Goal: Transaction & Acquisition: Purchase product/service

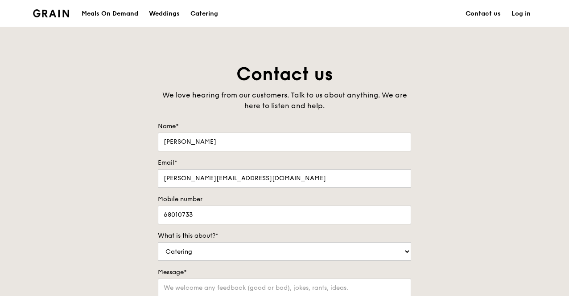
select select "Catering"
click at [100, 16] on div "Meals On Demand" at bounding box center [110, 13] width 57 height 27
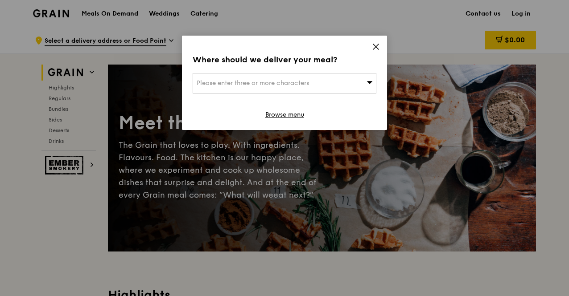
click at [374, 47] on icon at bounding box center [376, 47] width 8 height 8
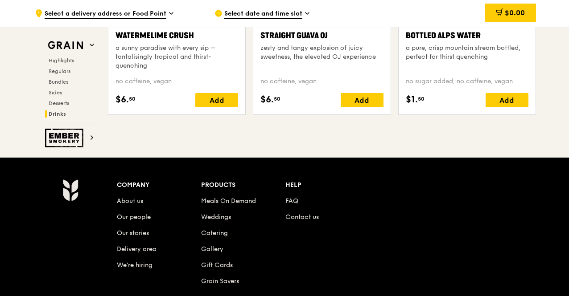
scroll to position [3477, 0]
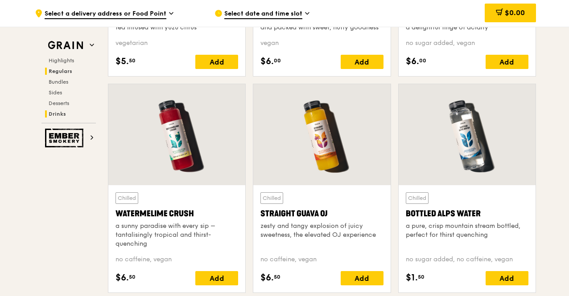
click at [62, 69] on span "Regulars" at bounding box center [61, 71] width 24 height 6
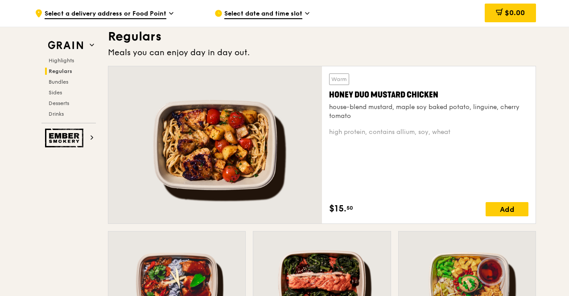
scroll to position [576, 0]
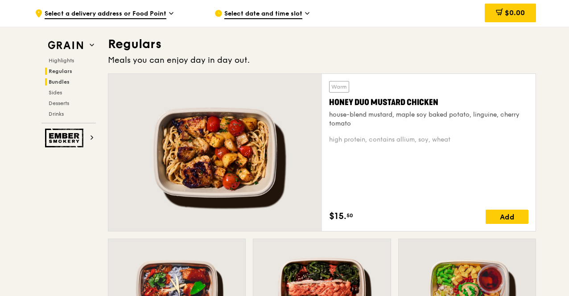
click at [64, 82] on span "Bundles" at bounding box center [59, 82] width 21 height 6
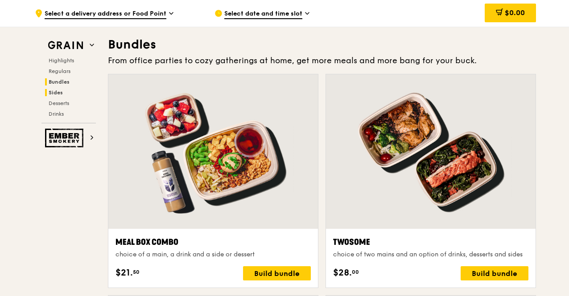
click at [60, 93] on span "Sides" at bounding box center [56, 93] width 14 height 6
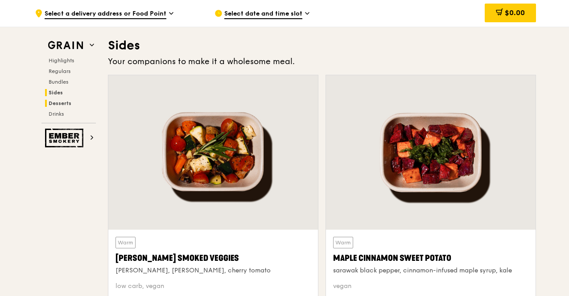
click at [60, 103] on span "Desserts" at bounding box center [60, 103] width 23 height 6
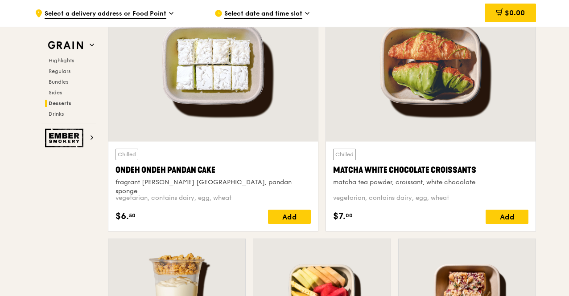
scroll to position [2617, 0]
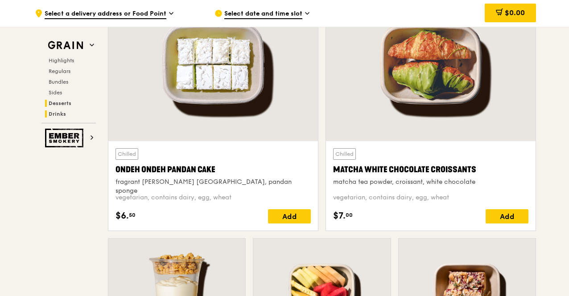
click at [60, 113] on span "Drinks" at bounding box center [57, 114] width 17 height 6
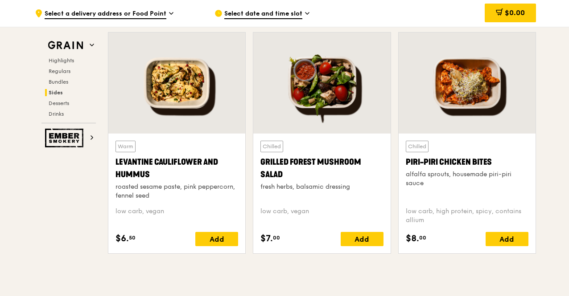
scroll to position [2178, 0]
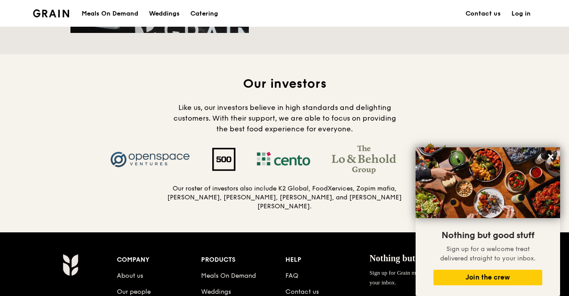
scroll to position [892, 0]
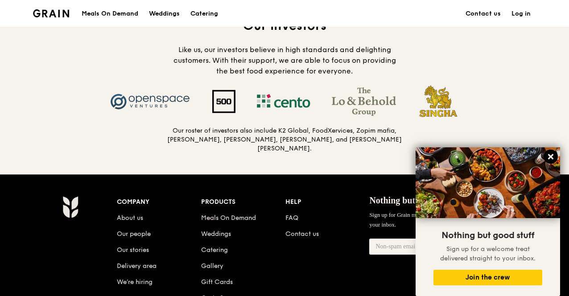
click at [549, 156] on icon at bounding box center [550, 156] width 5 height 5
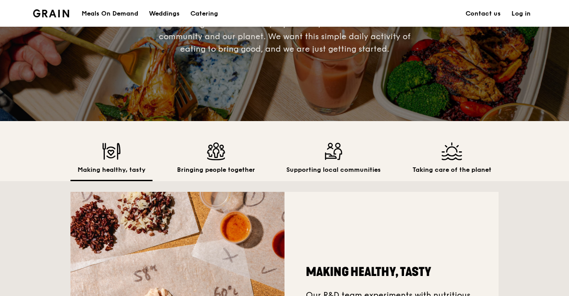
scroll to position [178, 0]
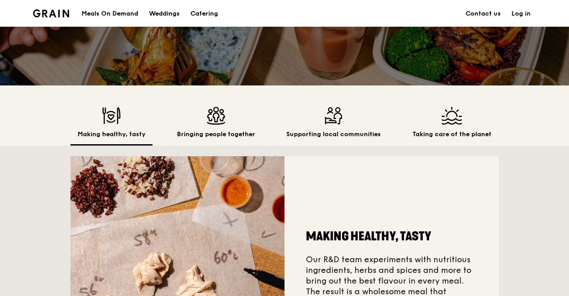
click at [216, 122] on img at bounding box center [216, 116] width 78 height 18
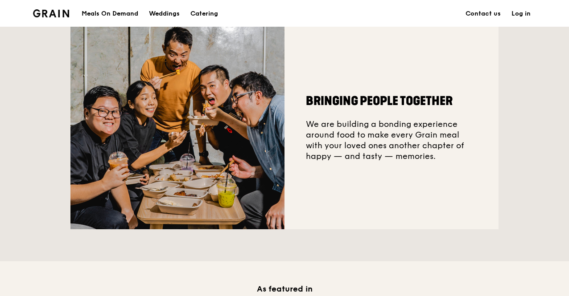
scroll to position [223, 0]
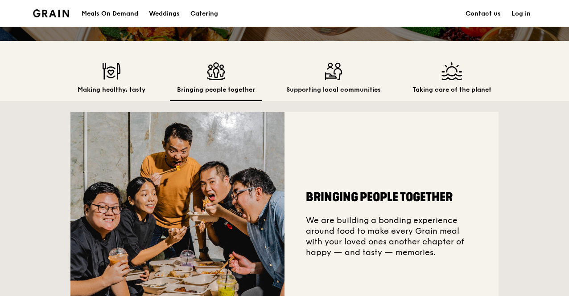
click at [317, 84] on div "Supporting local communities" at bounding box center [333, 81] width 109 height 39
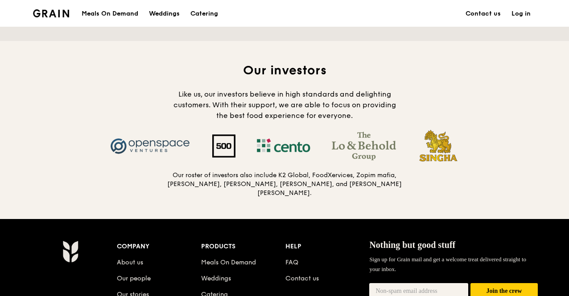
scroll to position [892, 0]
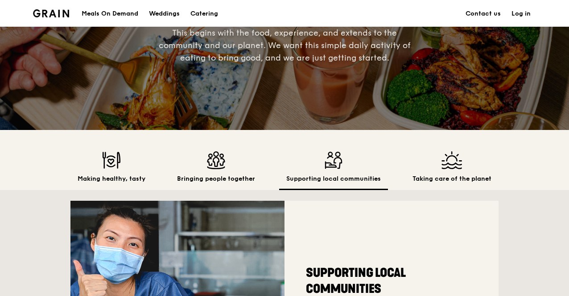
click at [458, 173] on div "Taking care of the planet" at bounding box center [451, 171] width 93 height 39
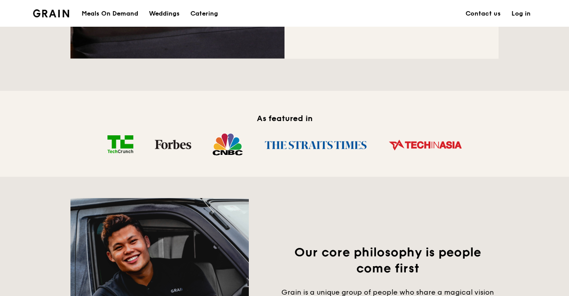
scroll to position [312, 0]
